Goal: Navigation & Orientation: Find specific page/section

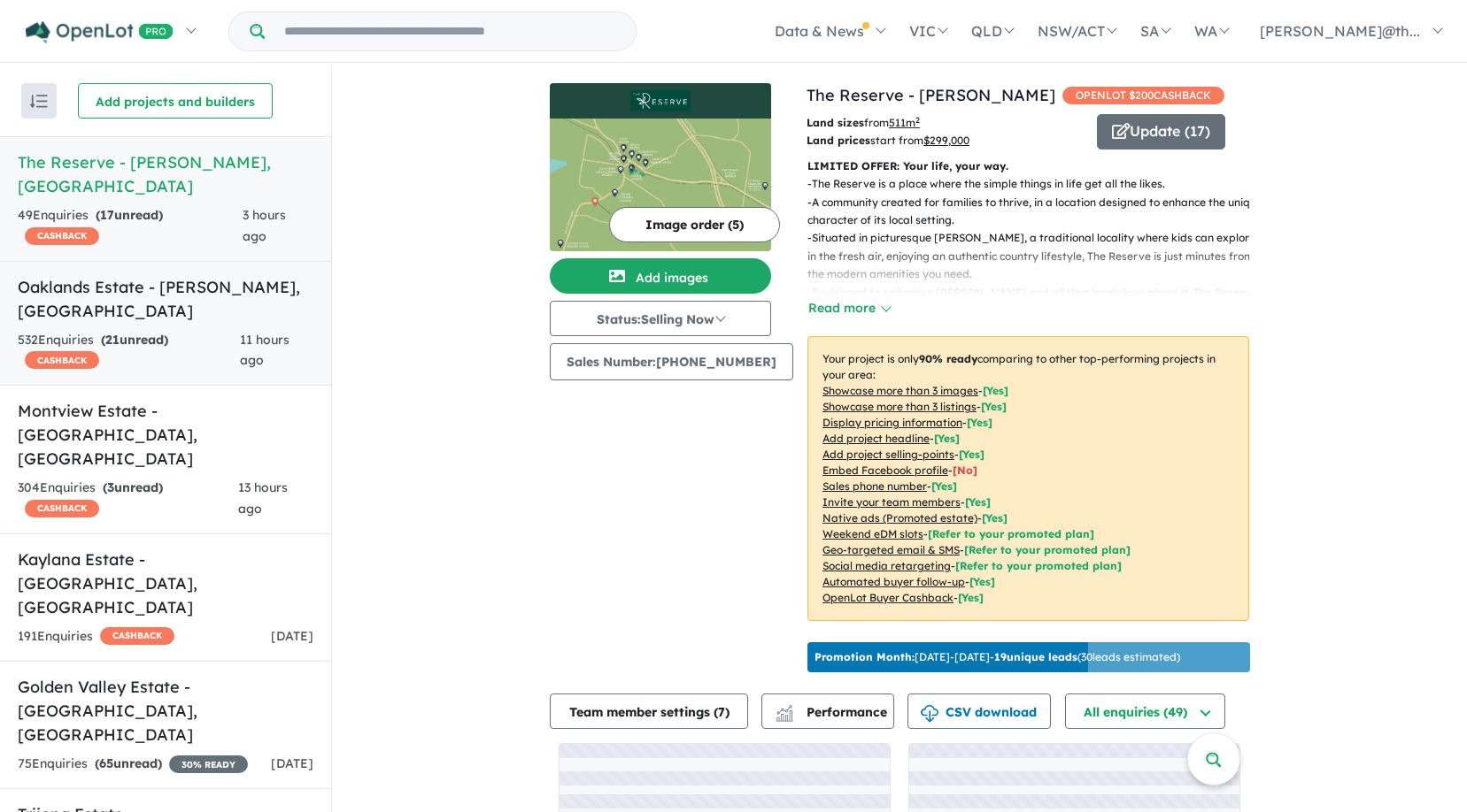
click at [196, 280] on link "Oaklands Estate - [PERSON_NAME] , [GEOGRAPHIC_DATA] 532 Enquir ies ( 21 unread)…" at bounding box center [165, 324] width 331 height 126
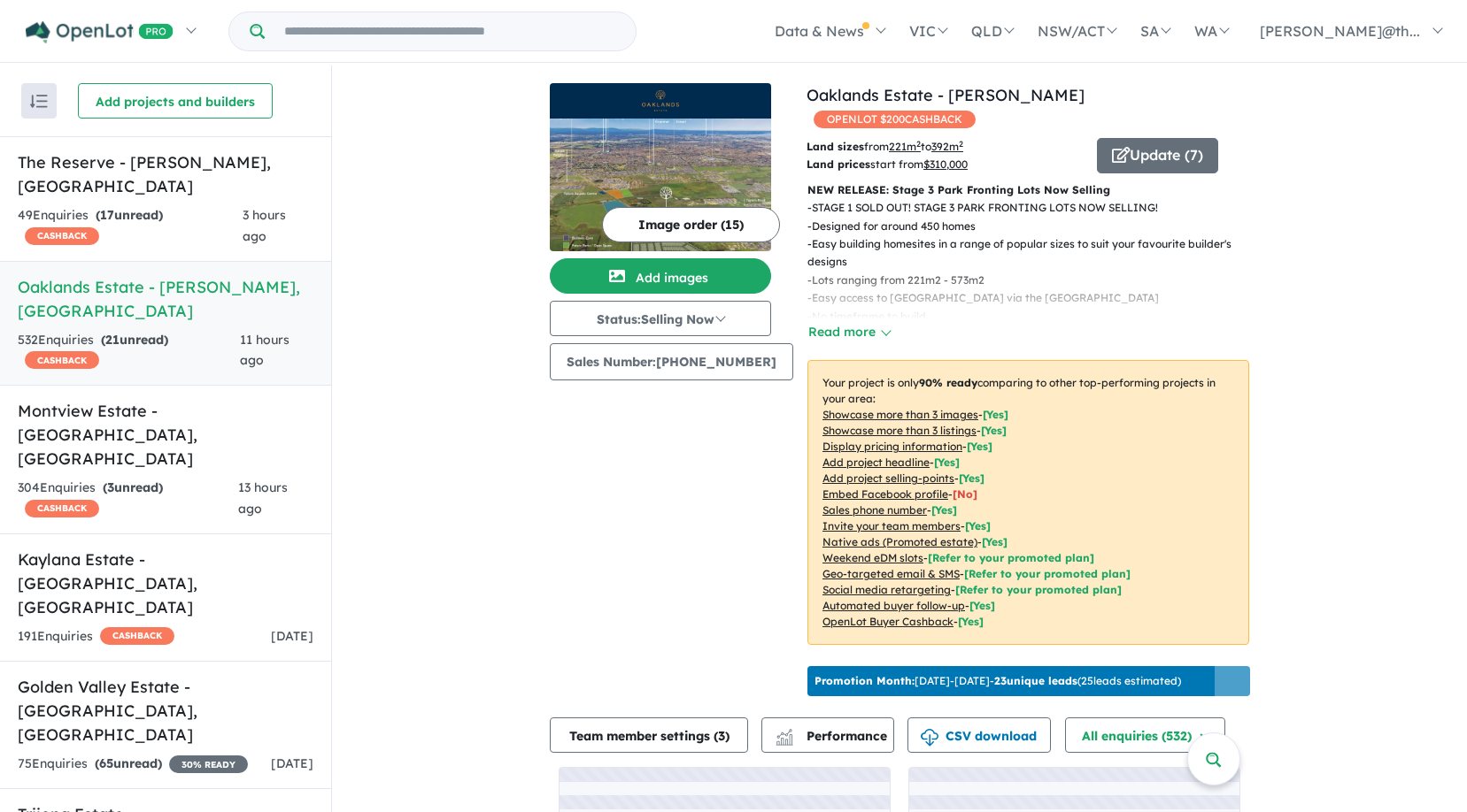
click at [666, 151] on img at bounding box center [660, 184] width 221 height 132
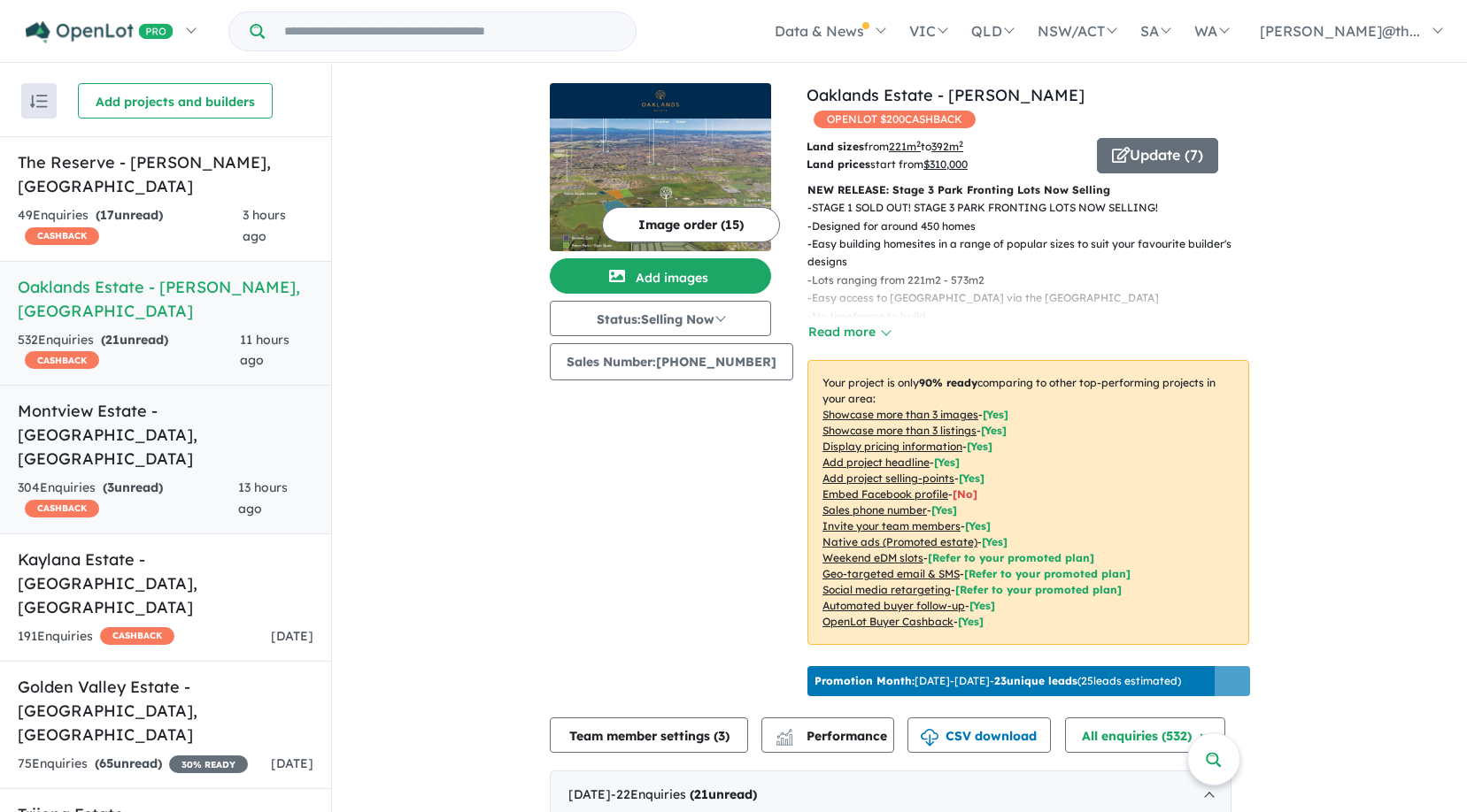
click at [163, 480] on strong "( 3 unread)" at bounding box center [132, 487] width 60 height 16
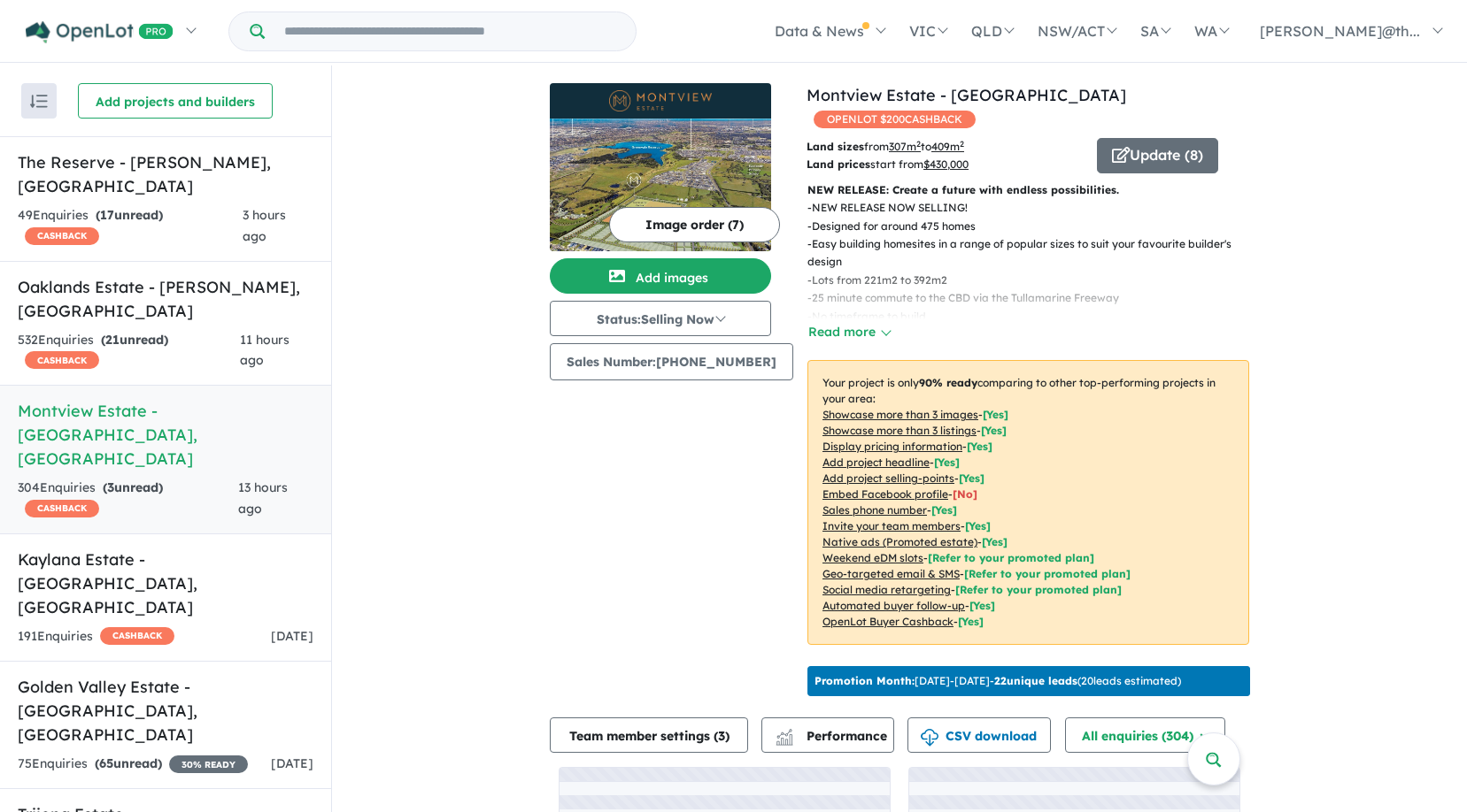
click at [735, 141] on img at bounding box center [660, 184] width 221 height 132
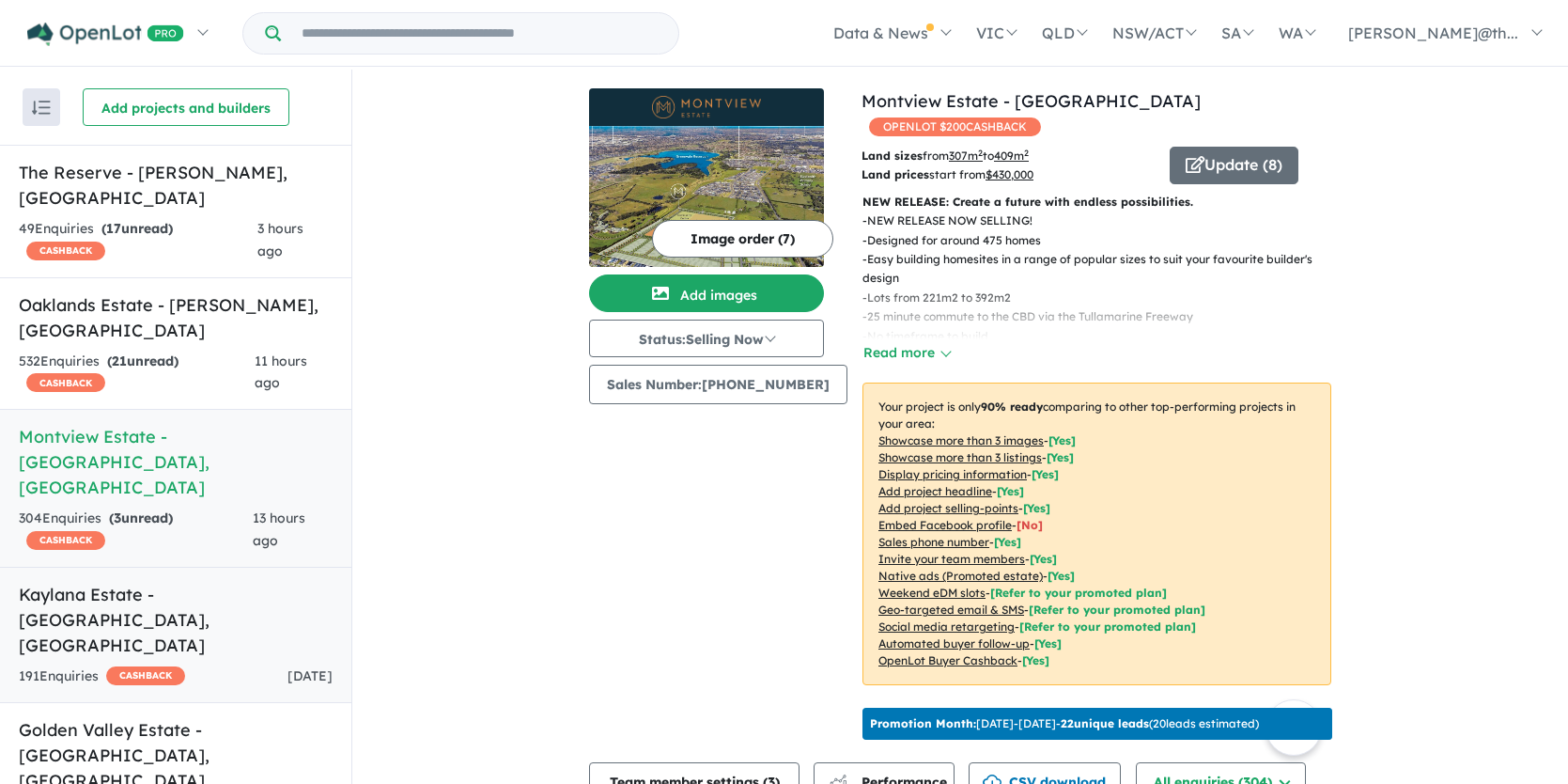
click at [172, 582] on h5 "Kaylana Estate - [GEOGRAPHIC_DATA] , [GEOGRAPHIC_DATA]" at bounding box center [175, 620] width 314 height 76
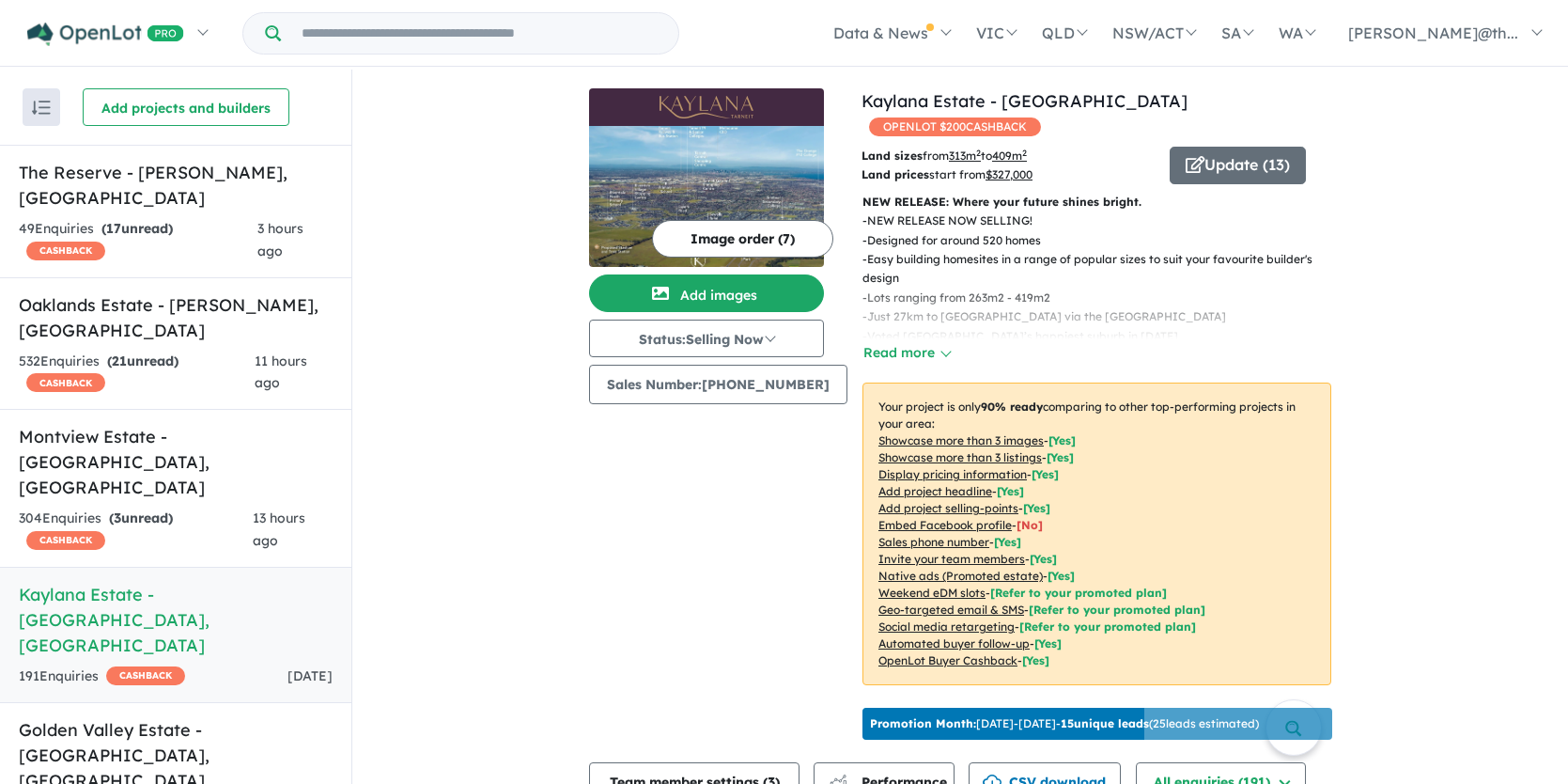
click at [710, 189] on img at bounding box center [706, 196] width 235 height 141
